Goal: Task Accomplishment & Management: Manage account settings

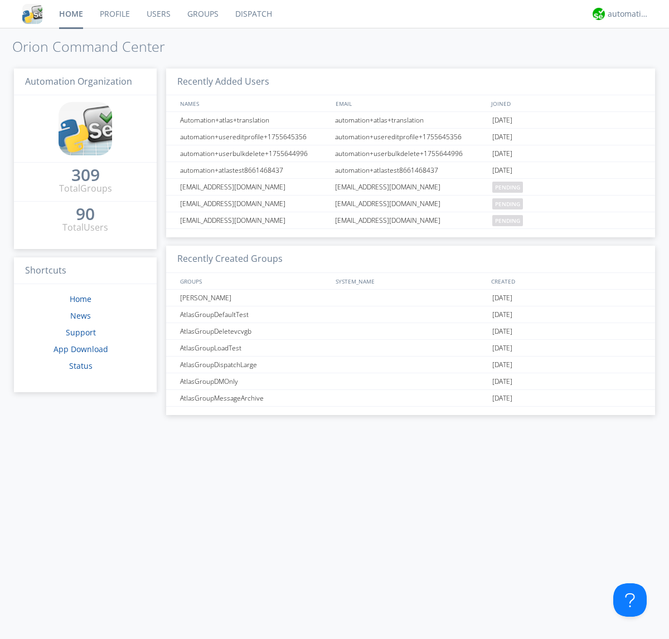
click at [158, 14] on link "Users" at bounding box center [158, 14] width 41 height 28
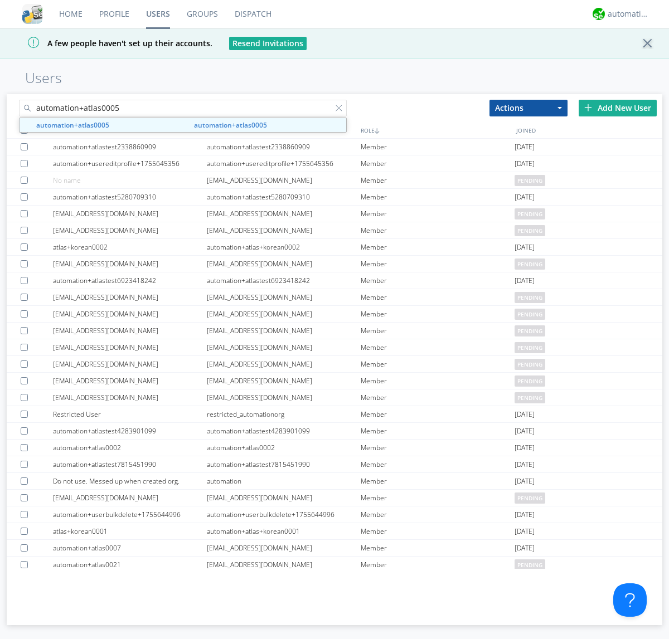
type input "automation+atlas0005"
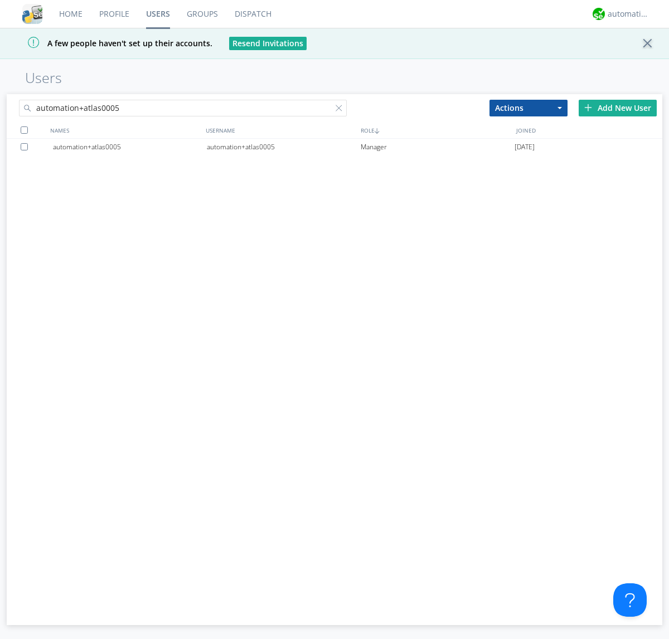
click at [283, 147] on div "automation+atlas0005" at bounding box center [284, 147] width 154 height 17
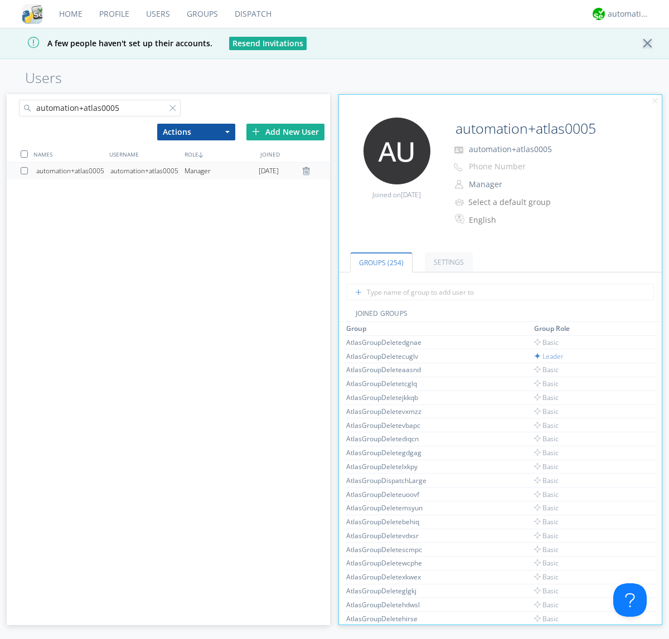
click at [447, 262] on link "Settings" at bounding box center [449, 262] width 48 height 20
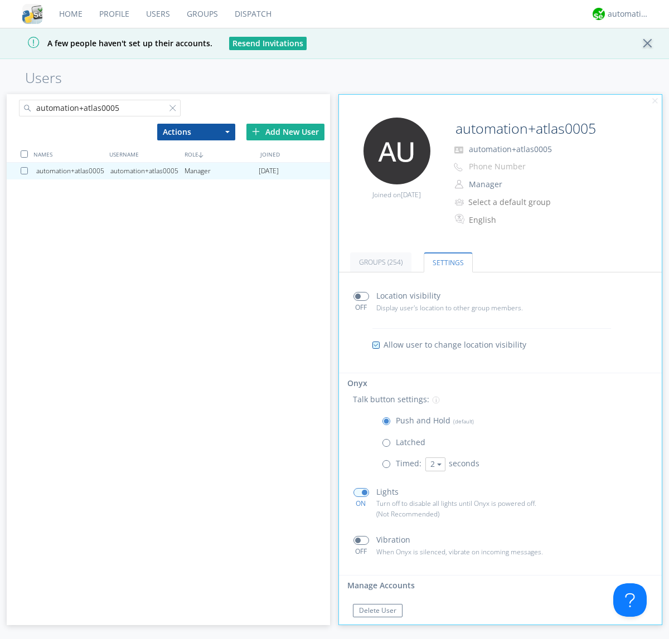
click at [361, 541] on span at bounding box center [361, 540] width 16 height 9
click at [0, 0] on input "checkbox" at bounding box center [0, 0] width 0 height 0
click at [361, 541] on span at bounding box center [361, 540] width 16 height 9
click at [0, 0] on input "checkbox" at bounding box center [0, 0] width 0 height 0
